Goal: Entertainment & Leisure: Consume media (video, audio)

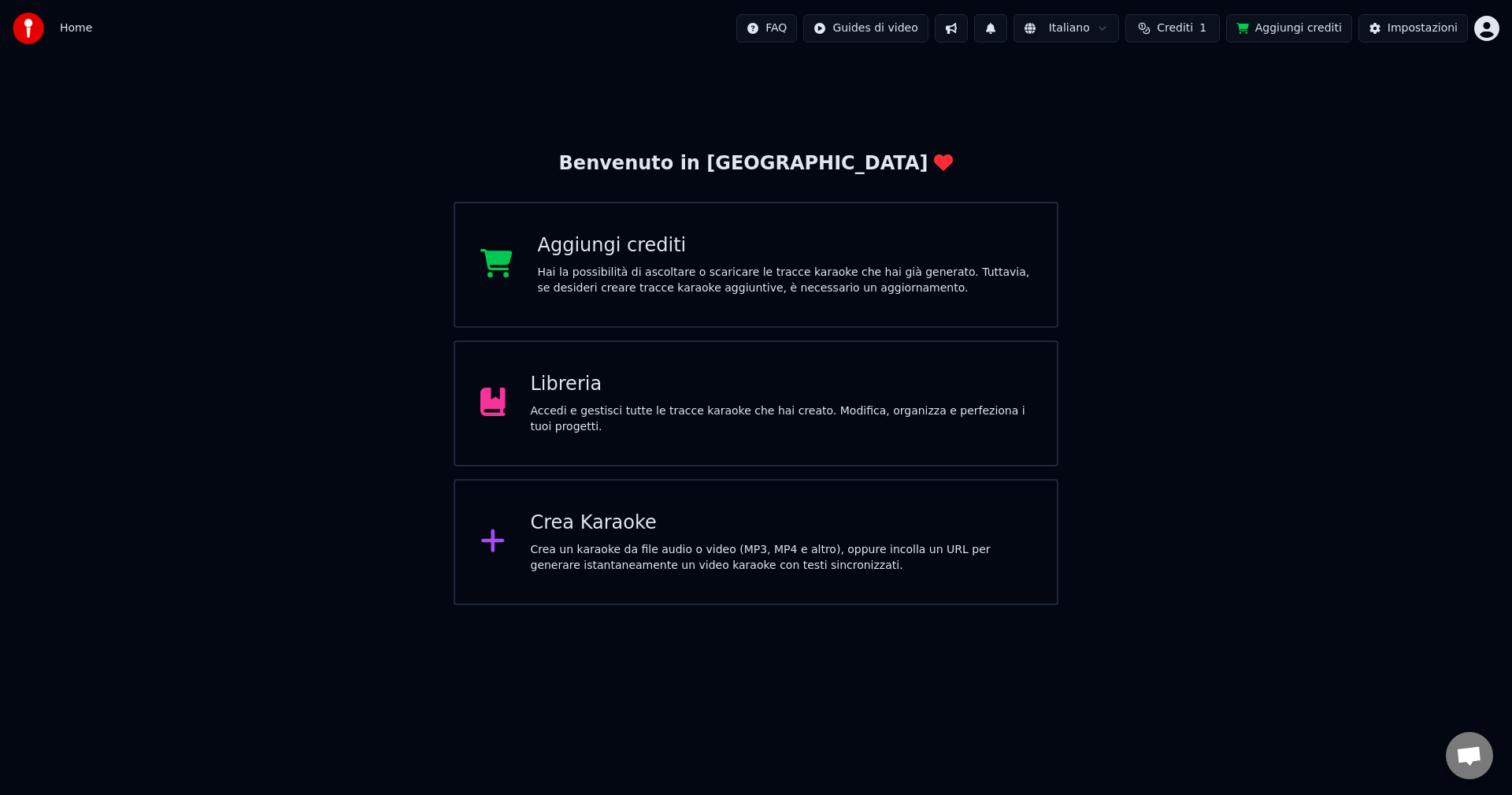
click at [663, 421] on div "Accedi e gestisci tutte le tracce karaoke che hai creato. Modifica, organizza e…" at bounding box center [781, 419] width 501 height 32
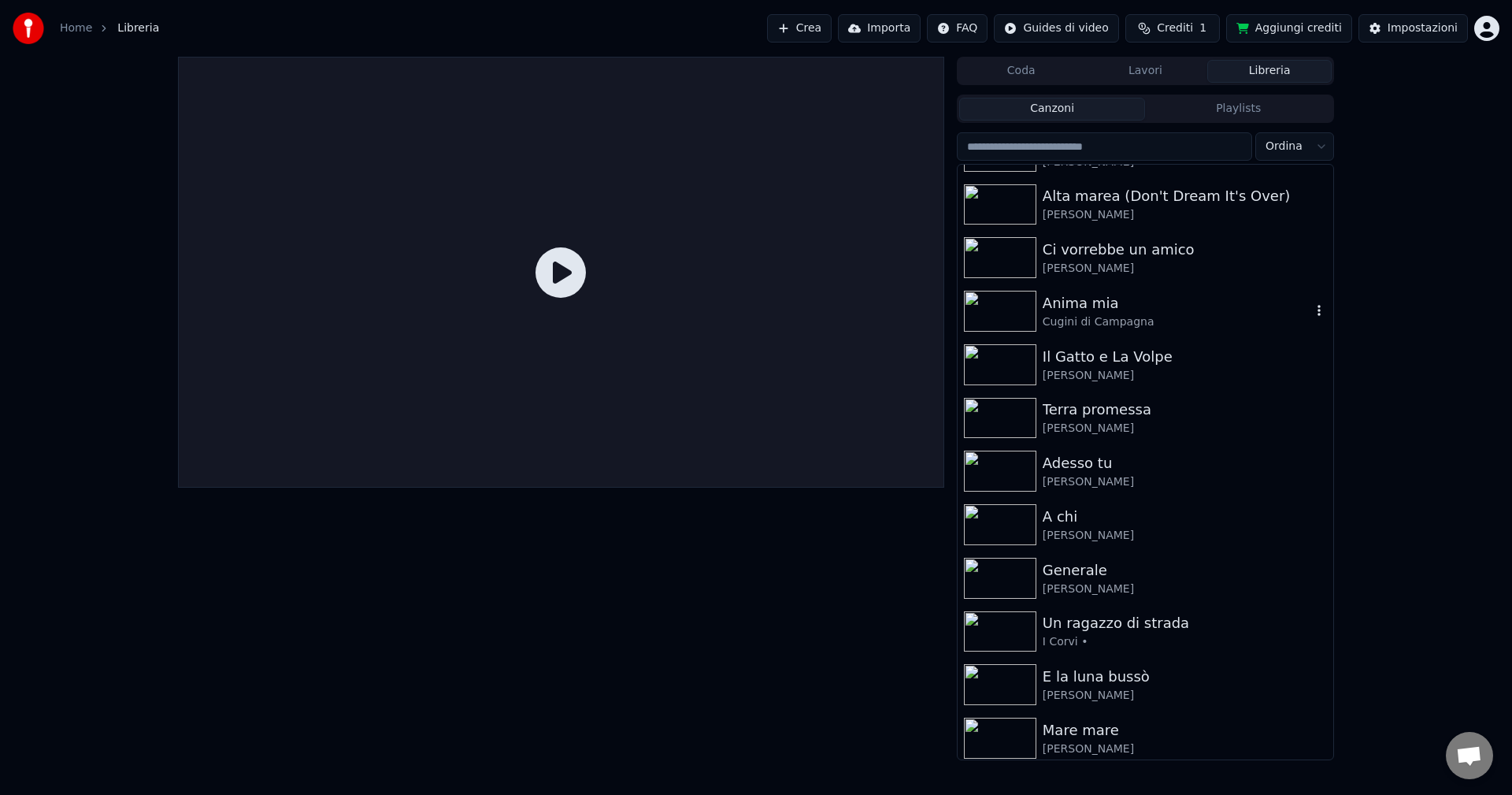
scroll to position [157, 0]
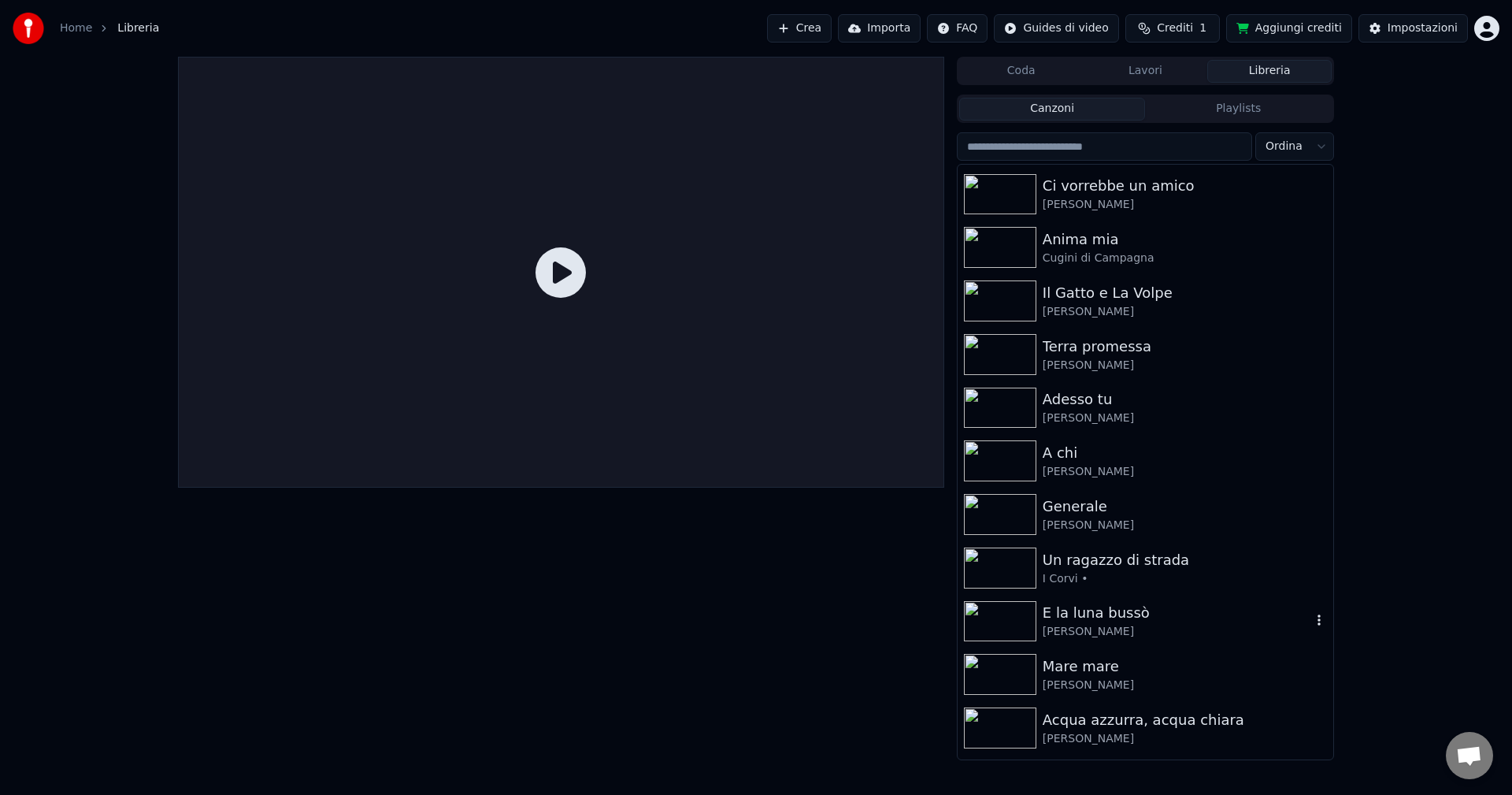
click at [989, 633] on img at bounding box center [1000, 622] width 73 height 41
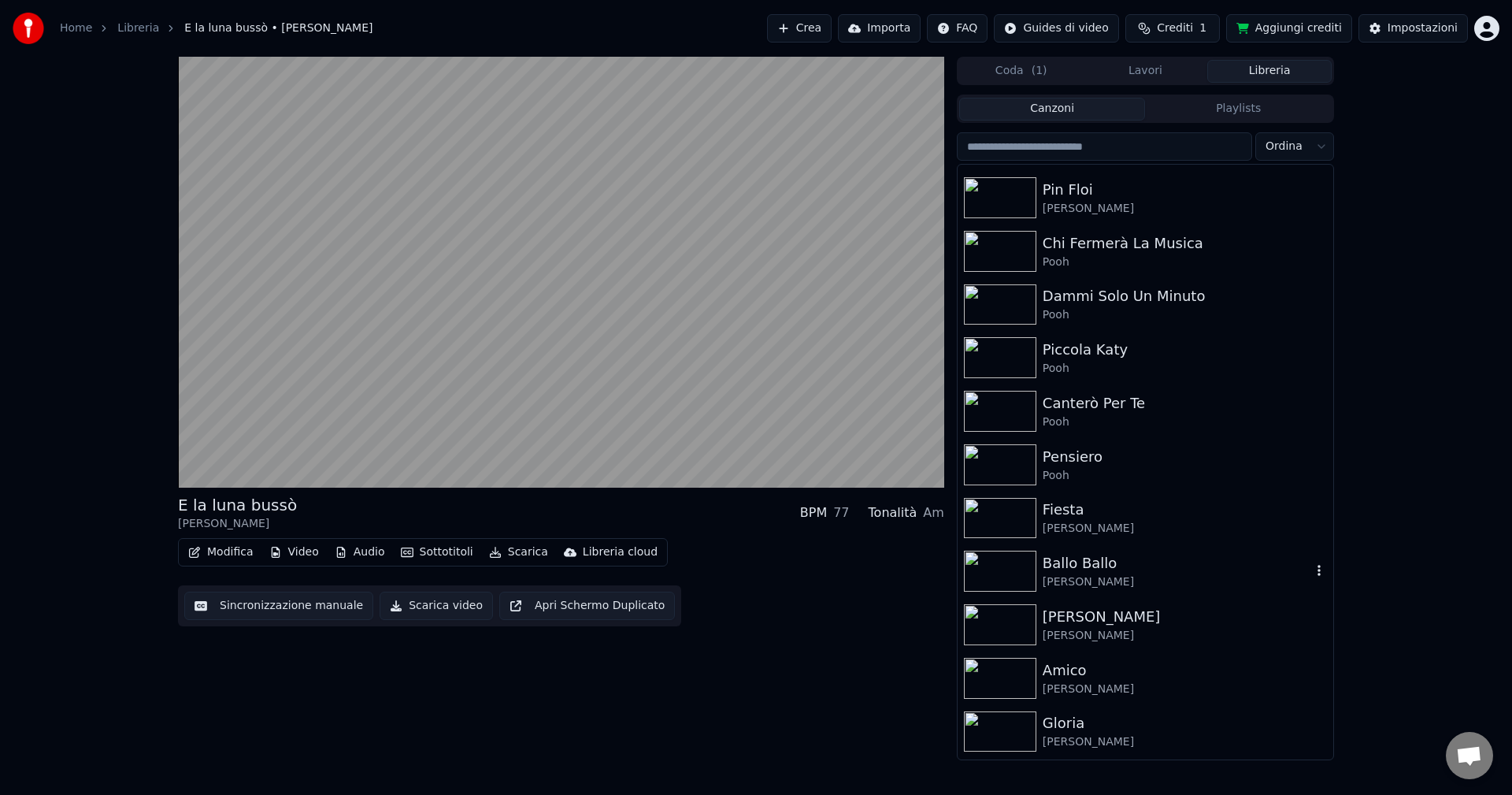
scroll to position [1278, 0]
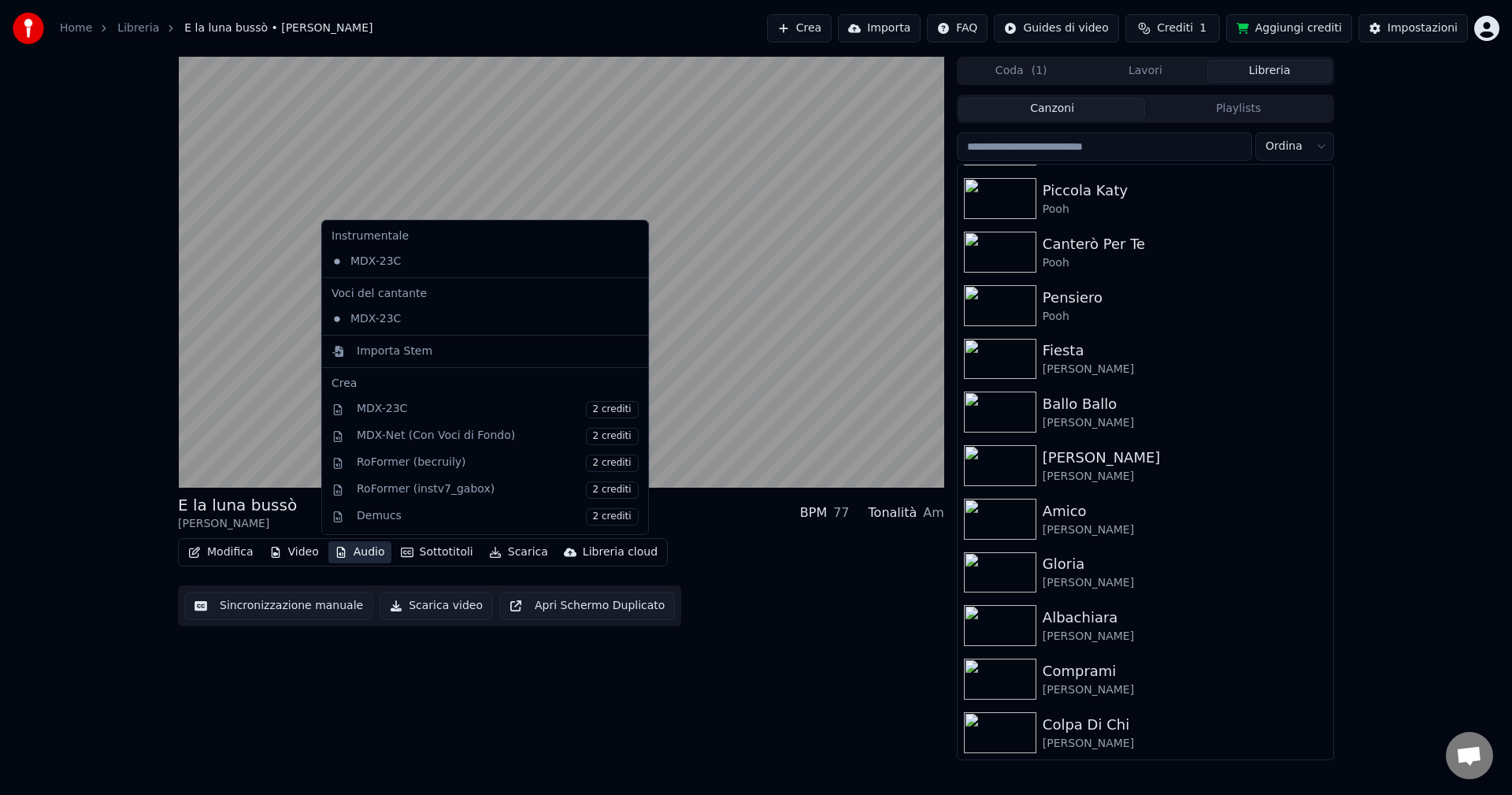
click at [357, 551] on button "Audio" at bounding box center [359, 552] width 63 height 22
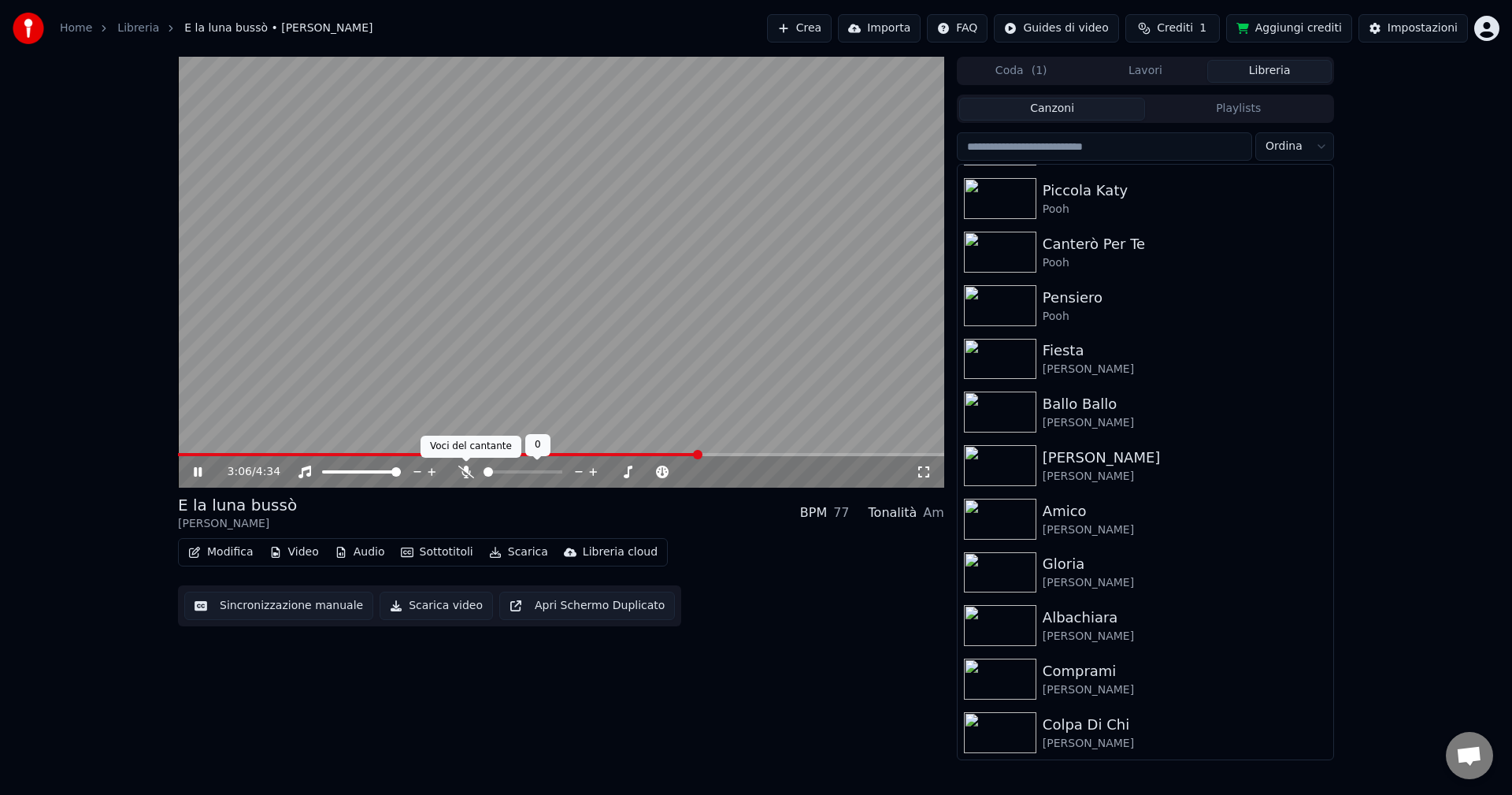
click at [466, 468] on icon at bounding box center [466, 471] width 16 height 12
click at [528, 472] on span at bounding box center [526, 471] width 10 height 10
